Goal: Navigation & Orientation: Find specific page/section

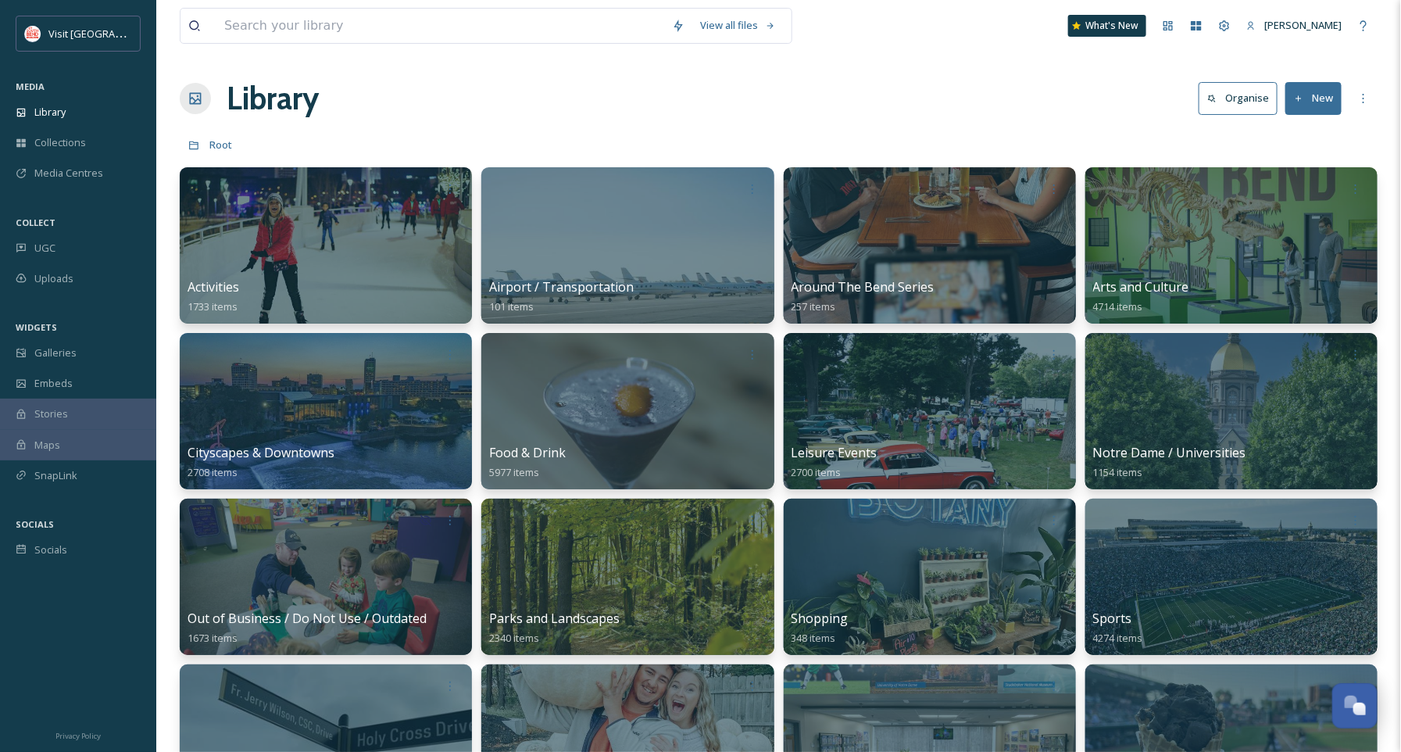
scroll to position [237, 0]
click at [59, 142] on span "Collections" at bounding box center [60, 142] width 52 height 15
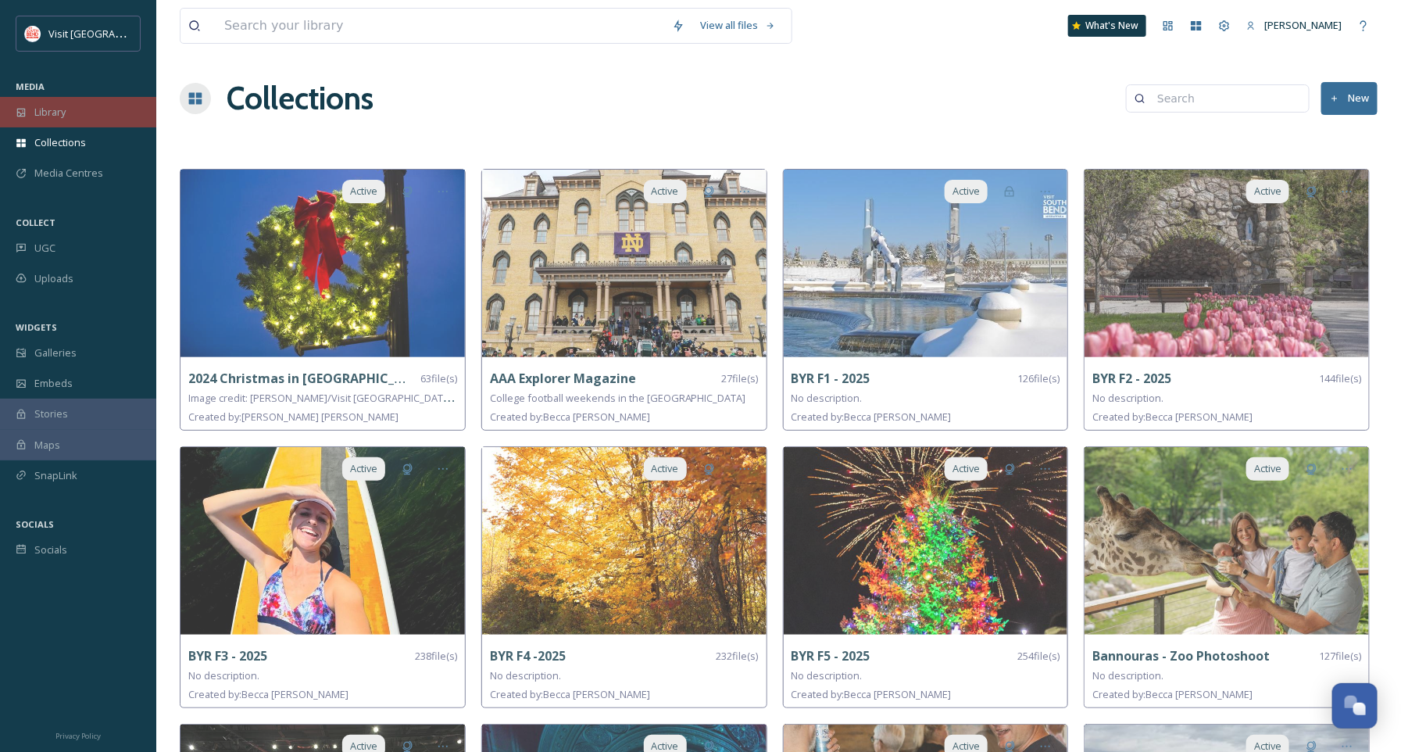
click at [69, 107] on div "Library" at bounding box center [78, 112] width 156 height 30
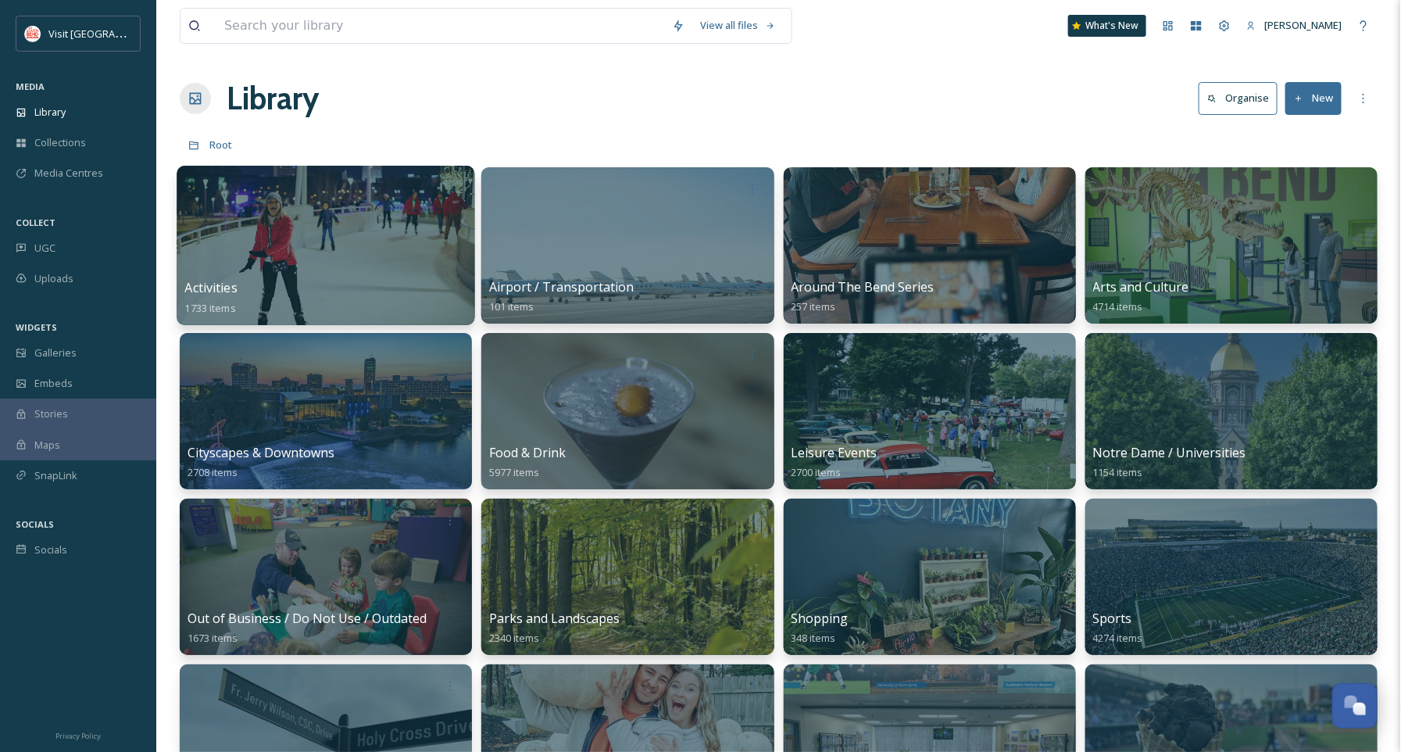
click at [276, 261] on div at bounding box center [326, 245] width 298 height 159
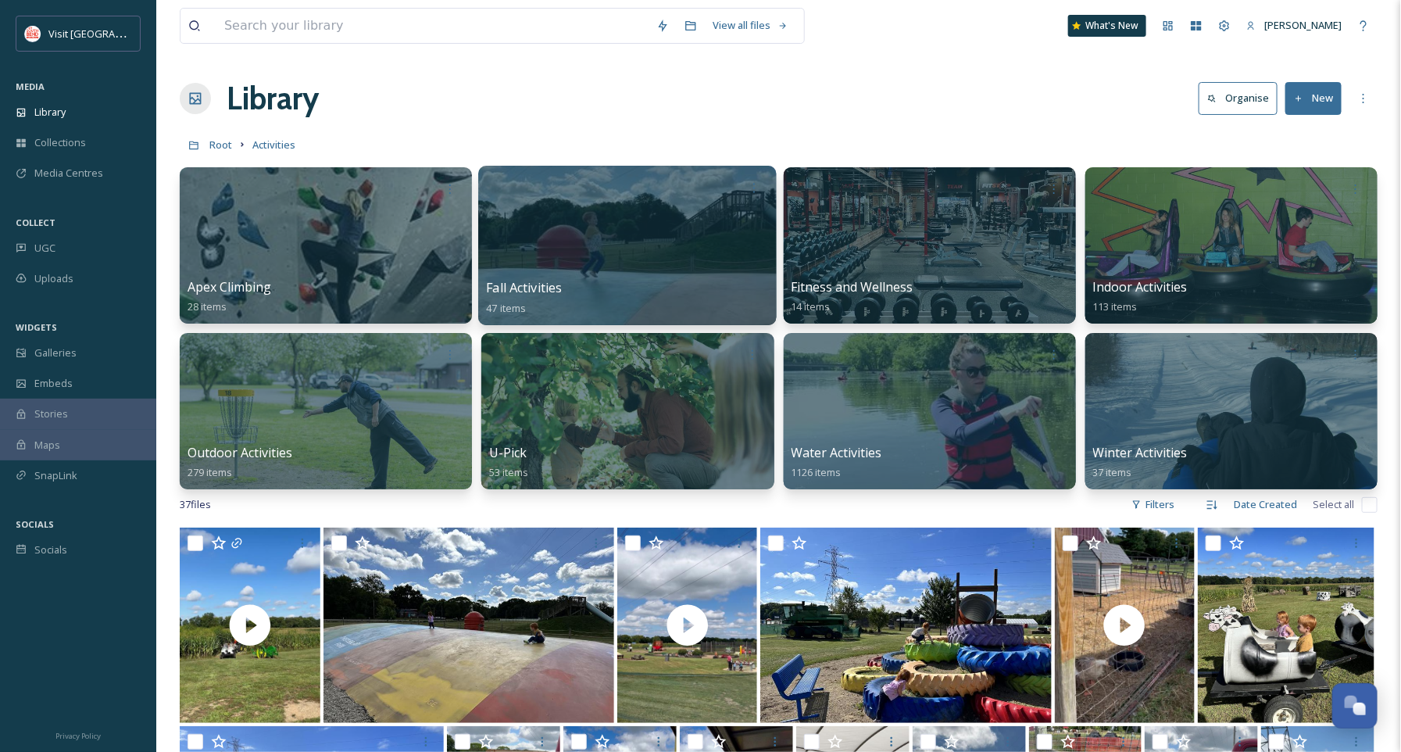
click at [606, 238] on div at bounding box center [628, 245] width 298 height 159
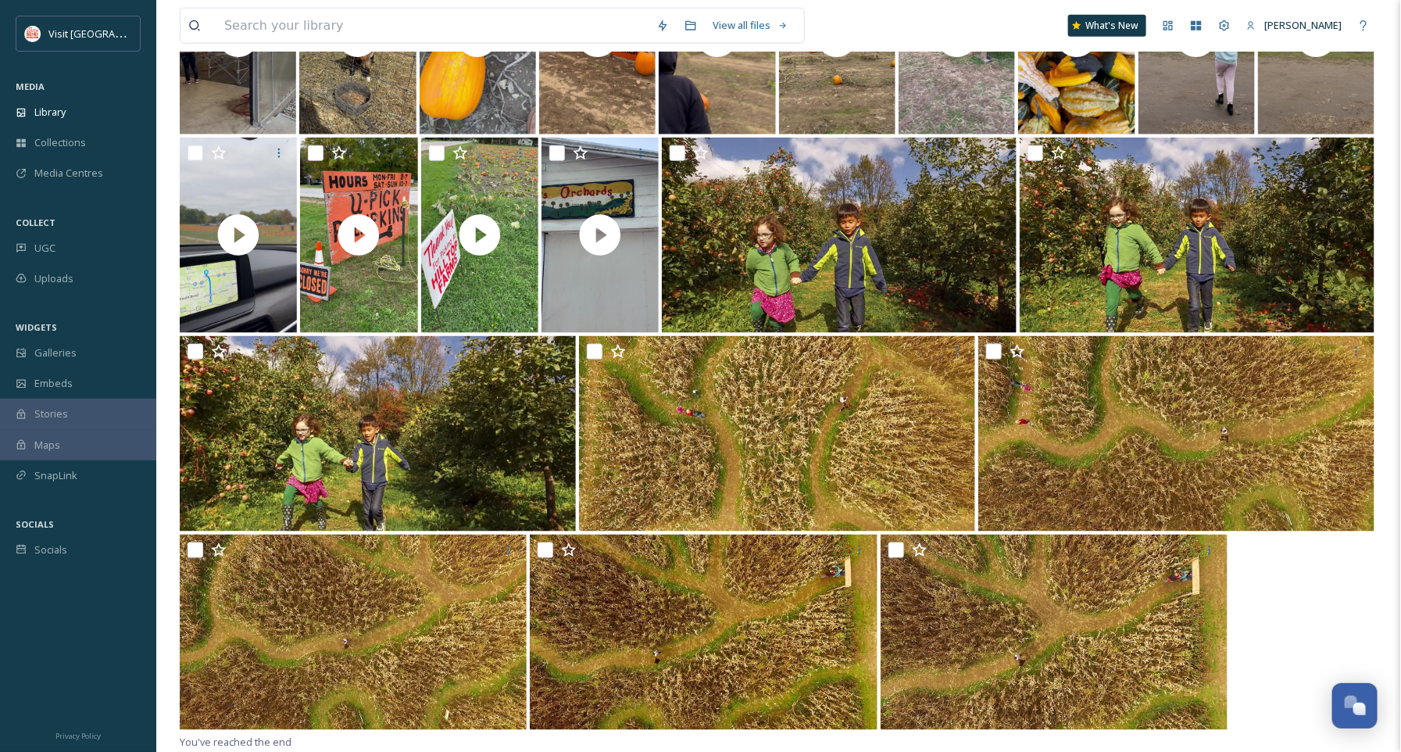
scroll to position [861, 0]
